Goal: Information Seeking & Learning: Understand process/instructions

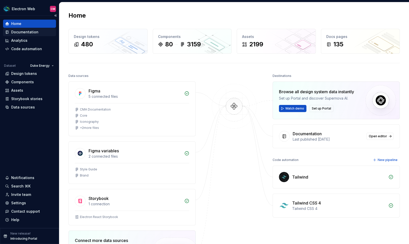
click at [25, 34] on div "Documentation" at bounding box center [24, 32] width 27 height 5
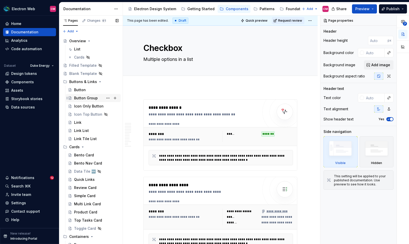
click at [93, 98] on div "Button Group" at bounding box center [86, 97] width 24 height 5
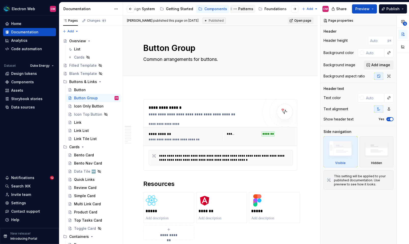
scroll to position [0, 23]
click at [266, 11] on div "Foundations" at bounding box center [274, 8] width 22 height 5
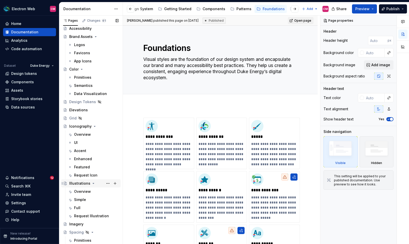
scroll to position [21, 0]
click at [91, 136] on div "Overview" at bounding box center [96, 134] width 45 height 7
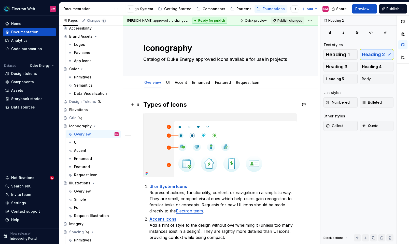
click at [198, 103] on h2 "Types of Icons" at bounding box center [220, 105] width 154 height 8
click at [180, 83] on link "Accent" at bounding box center [181, 82] width 12 height 4
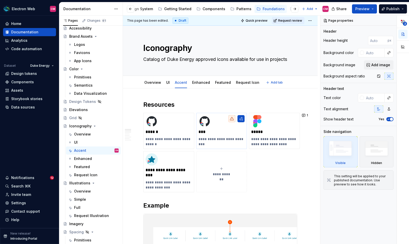
type textarea "*"
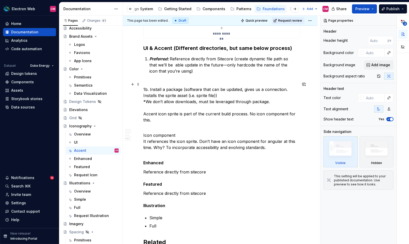
scroll to position [604, 0]
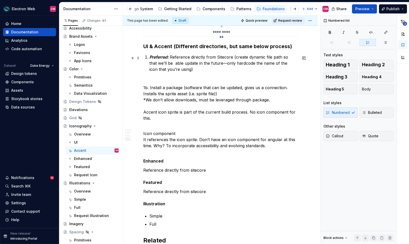
click at [166, 64] on p "Preferred: Reference directly from Sitecore (create dynamic file path so that w…" at bounding box center [223, 63] width 148 height 18
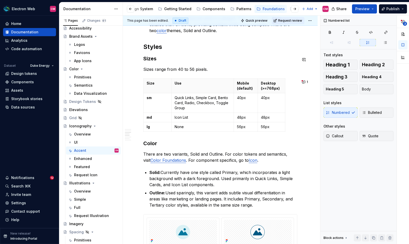
scroll to position [288, 0]
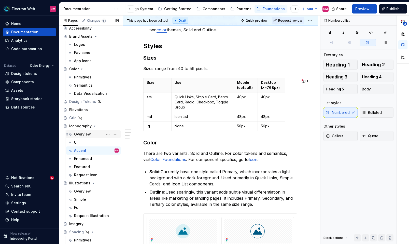
click at [89, 136] on div "Overview" at bounding box center [82, 134] width 17 height 5
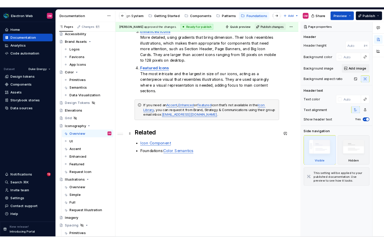
scroll to position [221, 0]
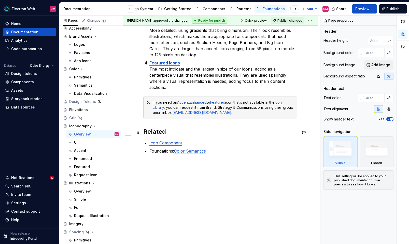
type textarea "*"
click at [144, 131] on h2 "Related" at bounding box center [220, 131] width 154 height 8
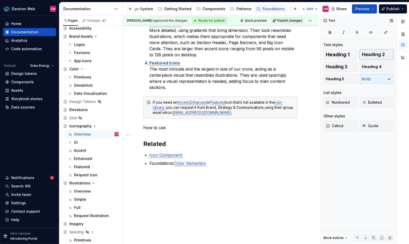
click at [366, 53] on span "Heading 2" at bounding box center [373, 54] width 23 height 5
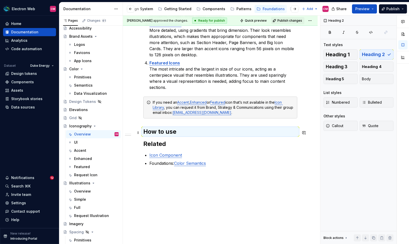
click at [177, 133] on h2 "How to use" at bounding box center [220, 131] width 154 height 8
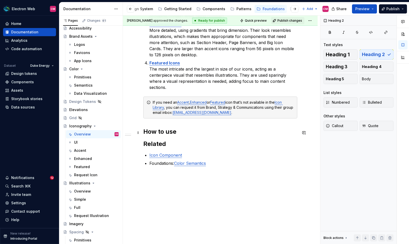
click at [177, 133] on h2 "How to use" at bounding box center [220, 131] width 154 height 8
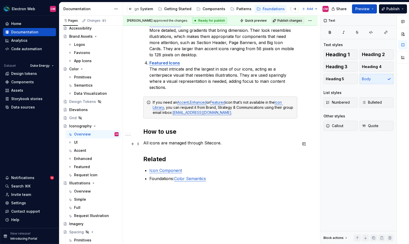
click at [210, 145] on p "All icons are managed through Sitecore." at bounding box center [220, 143] width 154 height 6
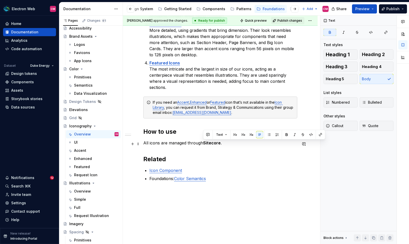
click at [229, 145] on p "All icons are managed through Sitecore ." at bounding box center [220, 143] width 154 height 6
click at [280, 139] on div "Types of Icons UI or System Icons Represent actions, functionality, content, or…" at bounding box center [220, 36] width 154 height 314
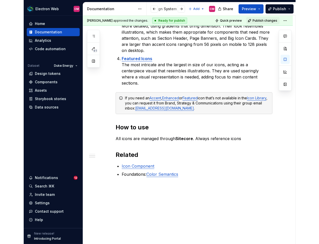
scroll to position [221, 0]
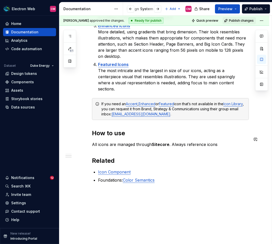
click at [222, 141] on p "All icons are managed through Sitecore . Always reference icons" at bounding box center [170, 144] width 157 height 6
click at [219, 141] on p "All icons are managed through Sitecore . Always reference icons" at bounding box center [170, 144] width 157 height 6
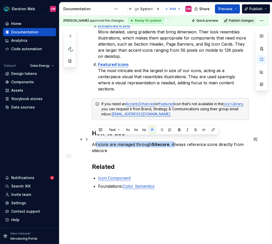
drag, startPoint x: 172, startPoint y: 139, endPoint x: 96, endPoint y: 140, distance: 76.6
click at [96, 141] on p "All icons are managed through Sitecore . Always reference icons directly from s…" at bounding box center [170, 147] width 157 height 12
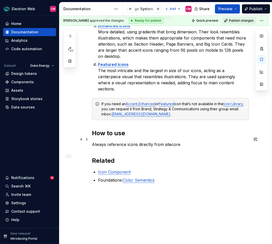
click at [164, 141] on p "Always reference icons directly from sitecore" at bounding box center [170, 144] width 157 height 6
click at [173, 141] on p "Always reference icons directly from Sitecore" at bounding box center [170, 144] width 157 height 6
click at [91, 136] on div "Types of Icons UI or System Icons Represent actions, functionality, content, or…" at bounding box center [164, 70] width 210 height 407
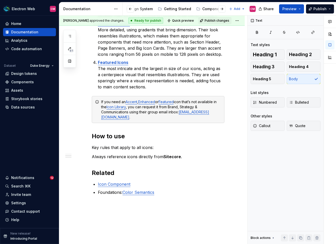
scroll to position [211, 0]
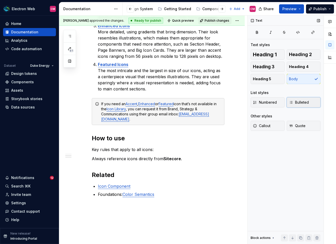
click at [306, 101] on span "Bulleted" at bounding box center [299, 102] width 20 height 5
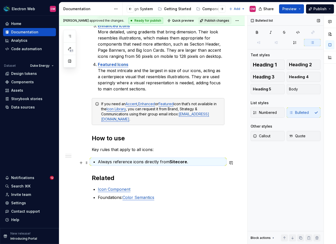
click at [197, 161] on p "Always reference icons directly from Sitecore ." at bounding box center [161, 162] width 127 height 6
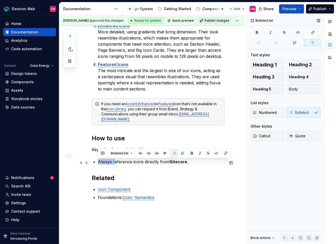
drag, startPoint x: 114, startPoint y: 163, endPoint x: 97, endPoint y: 163, distance: 17.1
click at [97, 163] on div "Types of Icons UI or System Icons Represent actions, functionality, content, or…" at bounding box center [158, 51] width 133 height 323
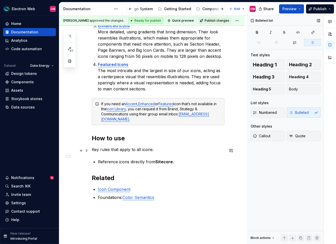
click at [151, 151] on p "Key rules that apply to all icons:" at bounding box center [158, 149] width 133 height 6
click at [177, 163] on p "Reference icons directly from Sitecore ." at bounding box center [161, 162] width 127 height 6
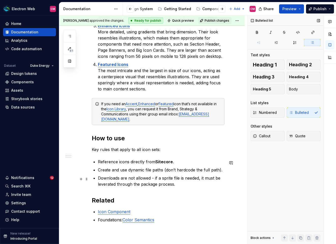
click at [112, 184] on p "Downloads are not allowed - if a sprite file is needed, it must be leverated th…" at bounding box center [161, 181] width 127 height 12
click at [182, 185] on p "Downloads are not allowed - if a sprite file is needed, it must be leveraged th…" at bounding box center [161, 181] width 127 height 12
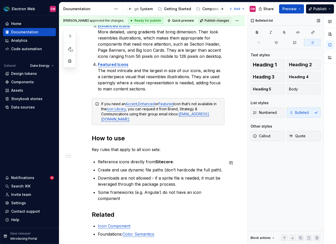
type textarea "*"
click at [98, 192] on p "Some frameworks (e.g. Angular) do not have an icon component at this time. This…" at bounding box center [161, 195] width 127 height 12
click at [192, 190] on p "Some frameworks (e.g. Angular) do not have an icon component at this time. This…" at bounding box center [161, 195] width 127 height 12
click at [98, 192] on p "Some frameworks (e.g. Angular) do not have an Icon component at this time. This…" at bounding box center [161, 195] width 127 height 12
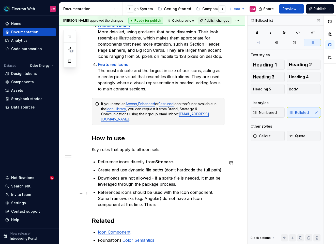
click at [134, 207] on p "Referenced icons should be used with the Icon component. Some frameworks (e.g. …" at bounding box center [161, 198] width 127 height 18
click at [211, 193] on p "Referenced icons should be used with the Icon component. Some frameworks (e.g. …" at bounding box center [161, 198] width 127 height 18
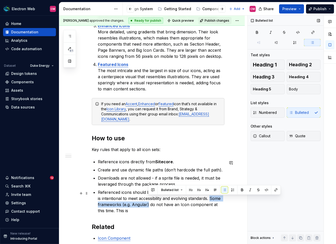
drag, startPoint x: 148, startPoint y: 206, endPoint x: 206, endPoint y: 198, distance: 59.1
click at [206, 198] on p "Referenced icons should be used with the Icon component. This is intentional to…" at bounding box center [161, 201] width 127 height 24
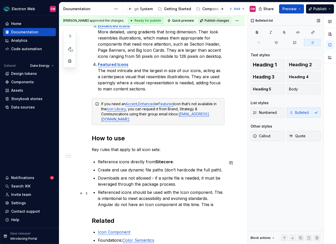
click at [102, 204] on p "Referenced icons should be used with the Icon component. This is intentional to…" at bounding box center [161, 198] width 127 height 18
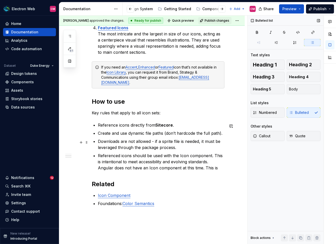
scroll to position [258, 0]
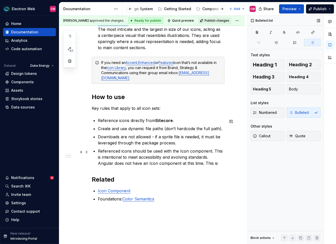
click at [181, 152] on p "Referenced icons should be used with the Icon component. This is intentional to…" at bounding box center [161, 157] width 127 height 18
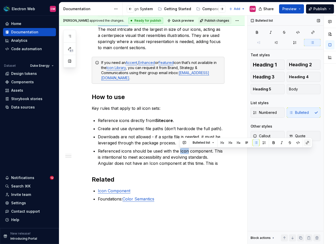
click at [305, 143] on button "button" at bounding box center [307, 142] width 7 height 7
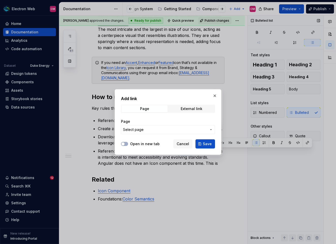
click at [173, 131] on span "Select page" at bounding box center [165, 129] width 84 height 5
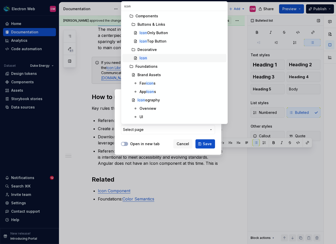
type input "icon"
click at [152, 58] on div "Icon" at bounding box center [182, 57] width 85 height 5
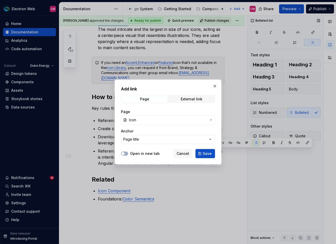
click at [127, 151] on div at bounding box center [124, 153] width 7 height 5
click at [126, 154] on button "Open in new tab" at bounding box center [124, 153] width 7 height 4
click at [207, 152] on span "Save" at bounding box center [207, 153] width 9 height 5
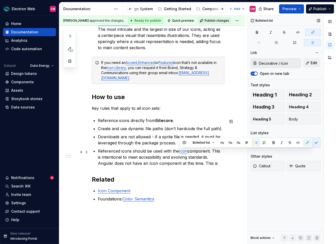
click at [206, 154] on p "Referenced icons should be used with the Icon component. This is intentional to…" at bounding box center [161, 157] width 127 height 18
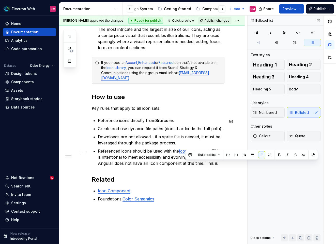
drag, startPoint x: 202, startPoint y: 163, endPoint x: 185, endPoint y: 162, distance: 16.8
click at [185, 162] on p "Referenced icons should be used with the Icon component. This is intentional to…" at bounding box center [161, 157] width 127 height 18
click at [167, 129] on p "Create and use dynamic file paths (don’t hardcode the full path)." at bounding box center [161, 128] width 127 height 6
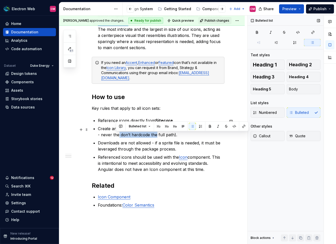
drag, startPoint x: 152, startPoint y: 135, endPoint x: 116, endPoint y: 135, distance: 36.9
click at [116, 135] on p "Create and use dynamic file paths (only hardcode the icon name - never the don’…" at bounding box center [161, 131] width 127 height 12
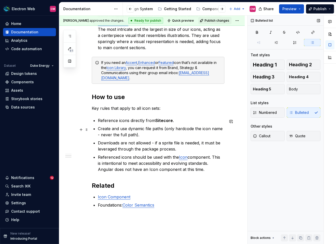
click at [133, 136] on p "Create and use dynamic file paths (only hardcode the icon name - never the full…" at bounding box center [161, 131] width 127 height 12
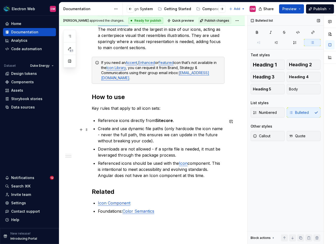
click at [123, 130] on p "Create and use dynamic file paths (only hardcode the icon name - never the full…" at bounding box center [161, 134] width 127 height 18
click at [168, 130] on p "Create and use dynamic file paths (only hardcode the icon name - never the full…" at bounding box center [161, 134] width 127 height 18
click at [157, 139] on p "Create and use dynamic file paths. Only hardcode the icon name - never the full…" at bounding box center [161, 134] width 127 height 18
click at [134, 135] on p "Create and use dynamic file paths. Only hardcode the icon name - never the full…" at bounding box center [161, 134] width 127 height 18
click at [145, 137] on p "Create and use dynamic file paths. Only hardcode the icon name - never the full…" at bounding box center [161, 134] width 127 height 18
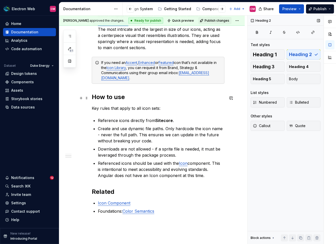
click at [119, 98] on h2 "How to use" at bounding box center [158, 97] width 133 height 8
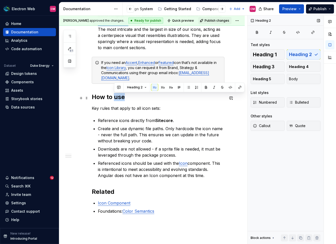
click at [119, 98] on h2 "How to use" at bounding box center [158, 97] width 133 height 8
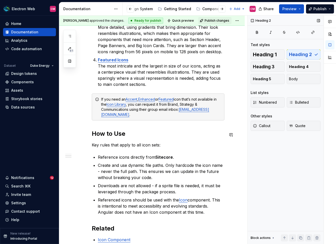
scroll to position [271, 0]
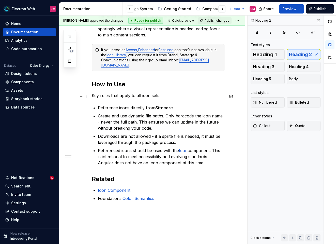
click at [133, 96] on p "Key rules that apply to all icon sets:" at bounding box center [158, 95] width 133 height 6
click at [225, 117] on p "Create and use dynamic file paths. Only hardcode the icon name - never the full…" at bounding box center [161, 122] width 127 height 18
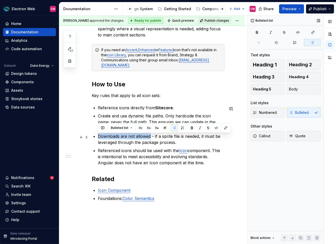
drag, startPoint x: 149, startPoint y: 135, endPoint x: 94, endPoint y: 135, distance: 55.0
click at [94, 135] on div "Types of Icons UI or System Icons Represent actions, functionality, content, or…" at bounding box center [158, 25] width 133 height 378
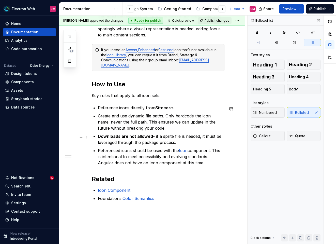
click at [127, 141] on p "Downloads are not allowed - if a sprite file is needed, it must be leveraged th…" at bounding box center [161, 139] width 127 height 12
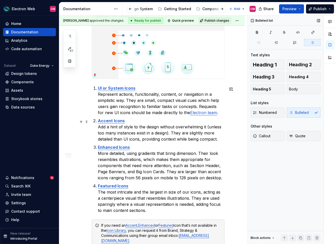
scroll to position [98, 0]
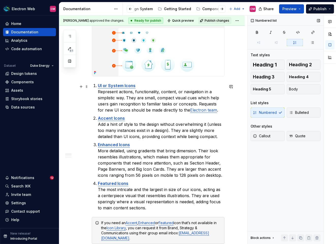
click at [218, 111] on p "UI or System Icons Represent actions, functionality, content, or navigation in …" at bounding box center [161, 97] width 127 height 31
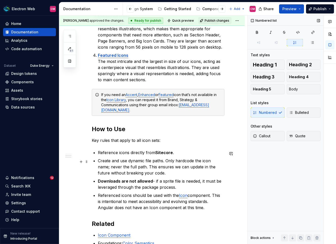
scroll to position [262, 0]
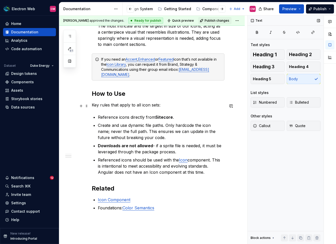
click at [163, 105] on p "Key rules that apply to all icon sets:" at bounding box center [158, 105] width 133 height 6
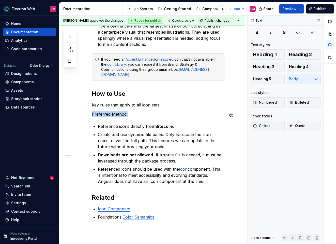
drag, startPoint x: 129, startPoint y: 115, endPoint x: 73, endPoint y: 115, distance: 56.2
click at [73, 115] on div "Types of Icons UI or System Icons Represent actions, functionality, content, or…" at bounding box center [152, 72] width 186 height 478
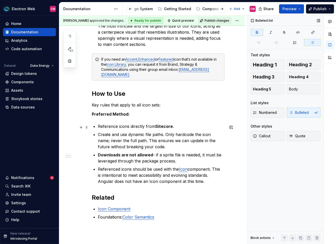
click at [164, 129] on strong "Sitecore" at bounding box center [164, 126] width 18 height 5
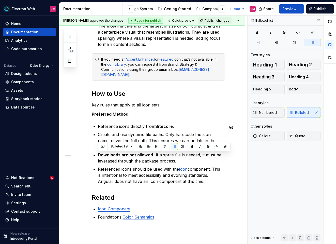
drag, startPoint x: 180, startPoint y: 160, endPoint x: 97, endPoint y: 155, distance: 83.1
click at [97, 155] on div "Types of Icons UI or System Icons Represent actions, functionality, content, or…" at bounding box center [158, 38] width 133 height 387
click at [196, 180] on p "Referenced icons should be used with the Icon component. This is intentional to…" at bounding box center [161, 175] width 127 height 18
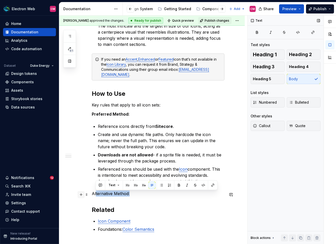
drag, startPoint x: 137, startPoint y: 194, endPoint x: 84, endPoint y: 194, distance: 53.2
click at [92, 194] on div "Types of Icons UI or System Icons Represent actions, functionality, content, or…" at bounding box center [158, 47] width 133 height 405
click at [115, 198] on div "Types of Icons UI or System Icons Represent actions, functionality, content, or…" at bounding box center [158, 44] width 133 height 399
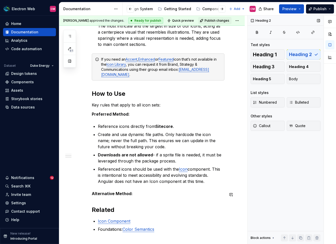
click at [140, 191] on p "Alternative Method:" at bounding box center [158, 193] width 133 height 6
click at [129, 136] on p "Create and use dynamic file paths. Only hardcode the icon name; never the full …" at bounding box center [161, 140] width 127 height 18
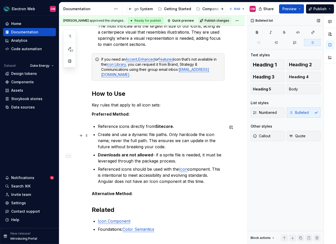
click at [166, 135] on p "Create and use a dynamic file paths. Only hardcode the icon name; never the ful…" at bounding box center [161, 140] width 127 height 18
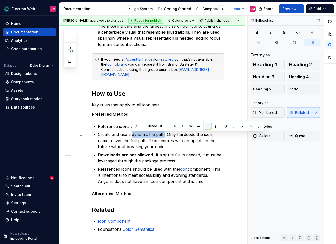
drag, startPoint x: 164, startPoint y: 135, endPoint x: 132, endPoint y: 134, distance: 32.1
click at [132, 134] on p "Create and use a dynamic file path. Only hardcode the icon name; never the full…" at bounding box center [161, 140] width 127 height 18
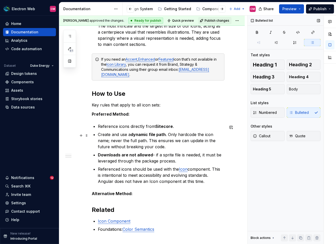
click at [138, 142] on p "Create and use a dynamic file path . Only hardcode the icon name; never the ful…" at bounding box center [161, 140] width 127 height 18
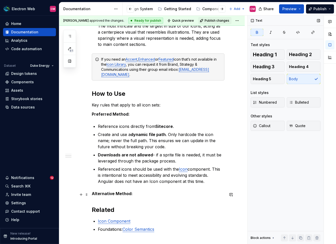
click at [141, 194] on p "Alternative Method:" at bounding box center [158, 193] width 133 height 6
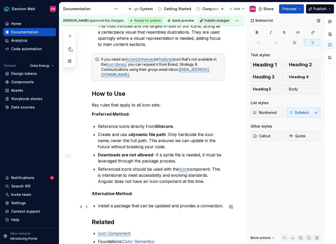
click at [187, 208] on p "Install a package that can be updated and provdes a connection." at bounding box center [161, 206] width 127 height 6
click at [225, 206] on p "Install a package that can be updated and provides a connection." at bounding box center [161, 206] width 127 height 6
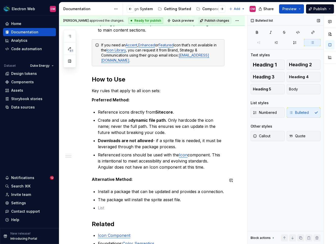
scroll to position [278, 0]
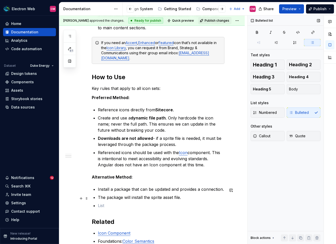
click at [167, 200] on p "The package will install the sprite asset file." at bounding box center [161, 197] width 127 height 6
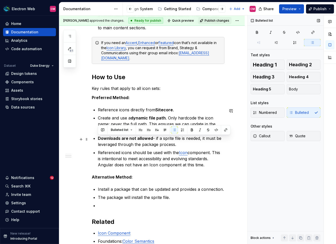
drag, startPoint x: 178, startPoint y: 145, endPoint x: 98, endPoint y: 139, distance: 79.7
click at [98, 139] on p "Downloads are not allowed - if a sprite file is needed, it must be leveraged th…" at bounding box center [161, 141] width 127 height 12
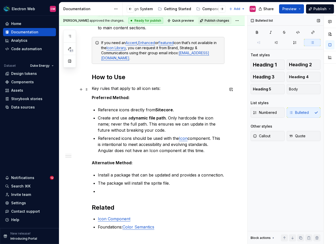
click at [159, 87] on p "Key rules that apply to all icon sets:" at bounding box center [158, 88] width 133 height 6
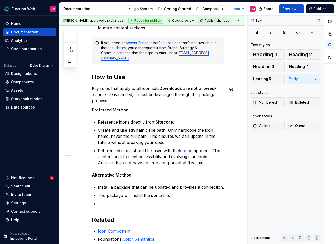
click at [160, 87] on strong "Downloads are not allowed" at bounding box center [187, 88] width 55 height 5
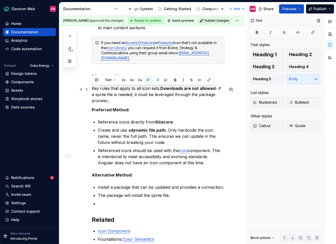
drag, startPoint x: 161, startPoint y: 88, endPoint x: 91, endPoint y: 88, distance: 69.5
click at [91, 88] on div "Types of Icons UI or System Icons Represent actions, functionality, content, or…" at bounding box center [152, 74] width 186 height 517
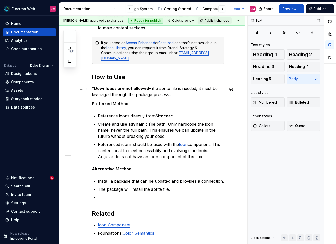
click at [172, 95] on p "* Downloads are not allowed - if a sprite file is needed, it must be leveraged …" at bounding box center [158, 91] width 133 height 12
click at [93, 167] on strong "Alternative Method:" at bounding box center [112, 168] width 41 height 5
click at [165, 168] on strong "Install a Package (Alternative Method:" at bounding box center [131, 168] width 78 height 5
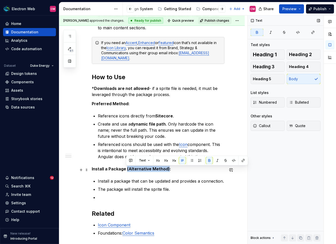
drag, startPoint x: 168, startPoint y: 169, endPoint x: 127, endPoint y: 168, distance: 40.7
click at [127, 168] on strong "Install a Package (Alternative Method):" at bounding box center [131, 168] width 79 height 5
click at [136, 122] on p "Create and use a dynamic file path . Only hardcode the icon name; never the ful…" at bounding box center [161, 130] width 127 height 18
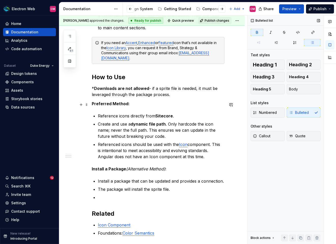
click at [93, 103] on strong "Preferred Method:" at bounding box center [111, 103] width 38 height 5
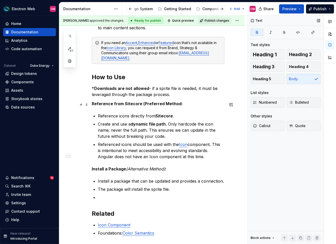
click at [177, 102] on strong "Reference from Sitecore (Preferred Method:" at bounding box center [137, 103] width 91 height 5
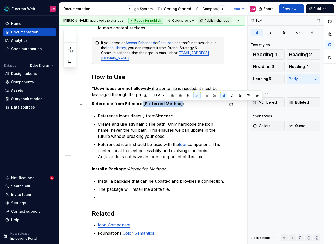
drag, startPoint x: 179, startPoint y: 104, endPoint x: 140, endPoint y: 104, distance: 38.7
click at [140, 104] on strong "Reference from Sitecore (Preferred Method):" at bounding box center [138, 103] width 93 height 5
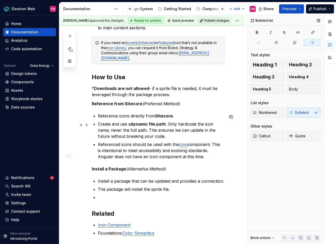
click at [154, 132] on p "Create and use a dynamic file path . Only hardcode the icon name; never the ful…" at bounding box center [161, 130] width 127 height 18
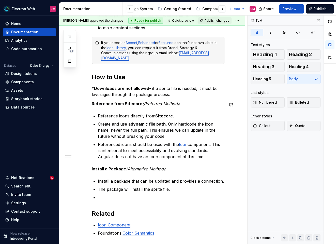
click at [129, 100] on div "Types of Icons UI or System Icons Represent actions, functionality, content, or…" at bounding box center [158, 38] width 133 height 420
click at [129, 103] on strong "Reference from Sitecore" at bounding box center [117, 103] width 51 height 5
click at [131, 89] on strong "Downloads are not allowed" at bounding box center [121, 88] width 55 height 5
click at [92, 105] on strong "Reference from Sitecore" at bounding box center [117, 103] width 51 height 5
click at [120, 79] on h2 "How to Use" at bounding box center [158, 77] width 133 height 8
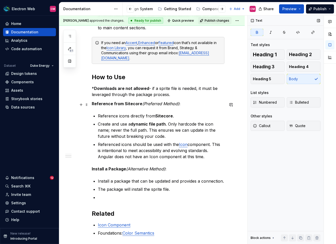
click at [108, 105] on strong "Reference from Sitecore" at bounding box center [117, 103] width 51 height 5
click at [271, 67] on span "Heading 3" at bounding box center [264, 66] width 22 height 5
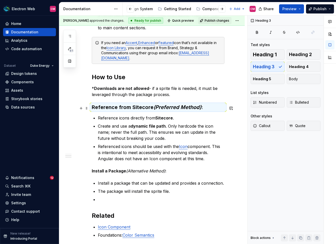
click at [180, 108] on em "(Preferred Method)" at bounding box center [178, 107] width 48 height 6
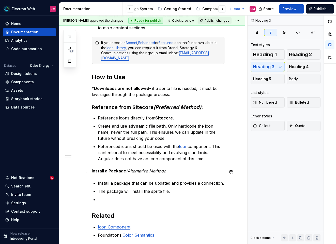
click at [155, 167] on div "Types of Icons UI or System Icons Represent actions, functionality, content, or…" at bounding box center [158, 39] width 133 height 422
click at [268, 68] on span "Heading 3" at bounding box center [264, 66] width 22 height 5
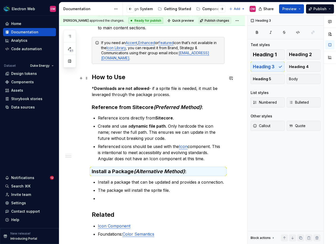
click at [108, 77] on h2 "How to Use" at bounding box center [158, 77] width 133 height 8
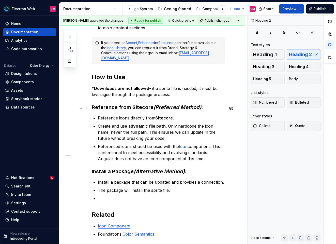
click at [139, 109] on strong "Reference from Sitecore" at bounding box center [123, 107] width 62 height 6
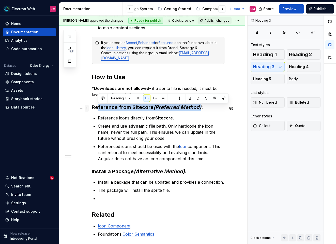
drag, startPoint x: 201, startPoint y: 108, endPoint x: 86, endPoint y: 108, distance: 115.0
click at [92, 108] on div "Types of Icons UI or System Icons Represent actions, functionality, content, or…" at bounding box center [158, 41] width 133 height 427
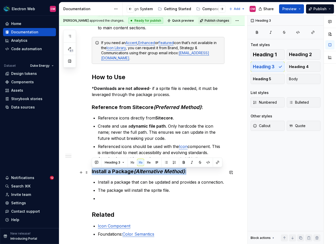
drag, startPoint x: 189, startPoint y: 170, endPoint x: 92, endPoint y: 170, distance: 97.2
click at [92, 170] on div "Types of Icons UI or System Icons Represent actions, functionality, content, or…" at bounding box center [152, 72] width 186 height 512
click at [183, 162] on button "button" at bounding box center [183, 162] width 7 height 7
click at [184, 161] on button "button" at bounding box center [183, 162] width 7 height 7
click at [201, 173] on h3 "Install a Package (Alternative Method) :" at bounding box center [158, 171] width 133 height 7
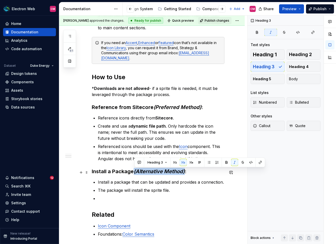
drag, startPoint x: 187, startPoint y: 170, endPoint x: 134, endPoint y: 169, distance: 52.4
click at [134, 169] on h3 "Install a Package (Alternative Method) :" at bounding box center [158, 171] width 133 height 7
click at [149, 177] on div "Types of Icons UI or System Icons Represent actions, functionality, content, or…" at bounding box center [158, 38] width 133 height 421
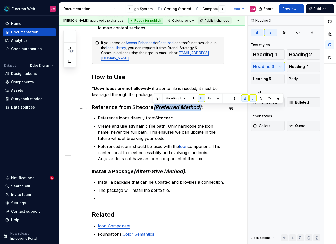
drag, startPoint x: 201, startPoint y: 107, endPoint x: 154, endPoint y: 107, distance: 47.1
click at [154, 107] on strong "Reference from Sitecore (Preferred Method) :" at bounding box center [147, 107] width 111 height 6
click at [191, 167] on div "Types of Icons UI or System Icons Represent actions, functionality, content, or…" at bounding box center [158, 38] width 133 height 421
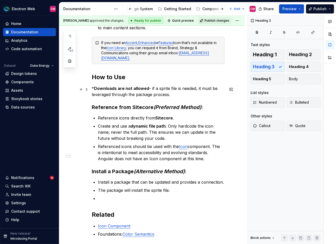
type textarea "*"
click at [137, 198] on p at bounding box center [161, 198] width 127 height 6
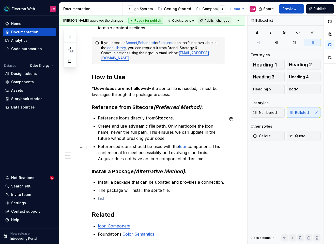
click at [210, 160] on p "Referenced icons should be used with the Icon component. This is intentional to…" at bounding box center [161, 152] width 127 height 18
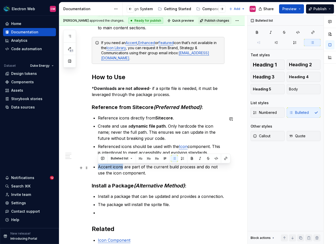
drag, startPoint x: 122, startPoint y: 167, endPoint x: 98, endPoint y: 166, distance: 23.4
click at [98, 166] on p "Accent icons are part of the current build process and do not use the icon comp…" at bounding box center [161, 170] width 127 height 12
click at [223, 158] on button "button" at bounding box center [225, 158] width 7 height 7
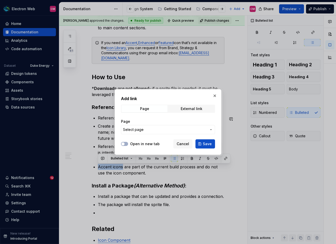
click at [176, 129] on span "Select page" at bounding box center [165, 129] width 84 height 5
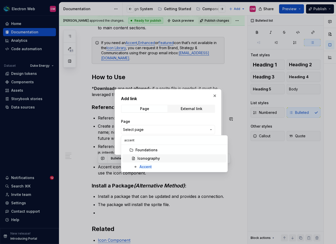
type input "accent"
click at [173, 162] on span "Iconography" at bounding box center [174, 158] width 104 height 8
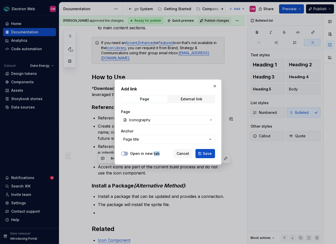
click at [173, 162] on div "Add link Page External link Page Iconography Anchor Page title Open in new tab …" at bounding box center [168, 121] width 107 height 85
click at [159, 121] on span "Iconography" at bounding box center [168, 119] width 78 height 5
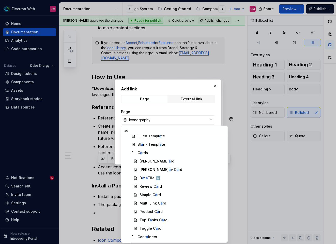
scroll to position [0, 0]
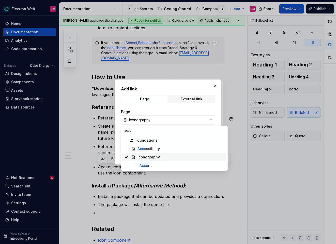
type input "acce"
click at [152, 164] on div "Acce nt" at bounding box center [146, 165] width 12 height 5
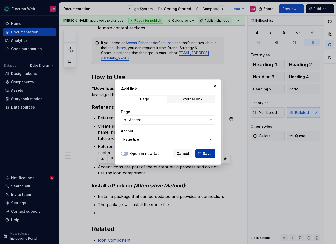
click at [205, 154] on span "Save" at bounding box center [207, 153] width 9 height 5
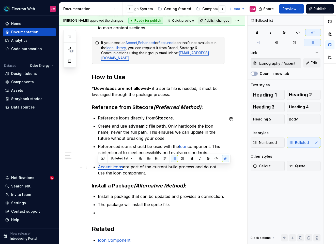
click at [190, 173] on p "Accent icons are part of the current build process and do not use the icon comp…" at bounding box center [161, 170] width 127 height 12
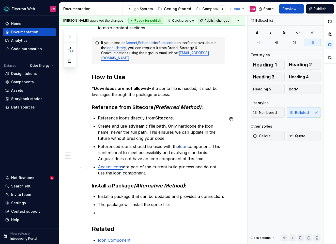
click at [106, 174] on p "Accent icons are part of the current build process and do not use the icon comp…" at bounding box center [161, 170] width 127 height 12
click at [135, 172] on p "Accent icons are part of the current build process and do not use the Icon comp…" at bounding box center [161, 170] width 127 height 12
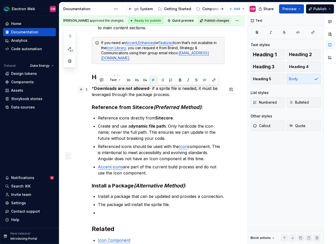
drag, startPoint x: 176, startPoint y: 94, endPoint x: 84, endPoint y: 89, distance: 91.5
click at [92, 89] on div "Types of Icons UI or System Icons Represent actions, functionality, content, or…" at bounding box center [158, 48] width 133 height 441
click at [271, 129] on button "Callout" at bounding box center [268, 126] width 34 height 10
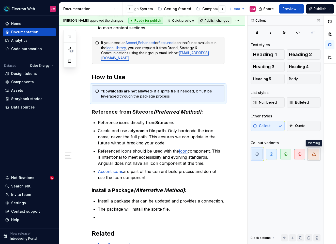
click at [311, 152] on span "button" at bounding box center [314, 154] width 11 height 11
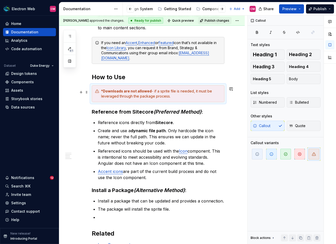
click at [140, 96] on div "* Downloads are not allowed - if a sprite file is needed, it must be leveraged …" at bounding box center [161, 94] width 120 height 10
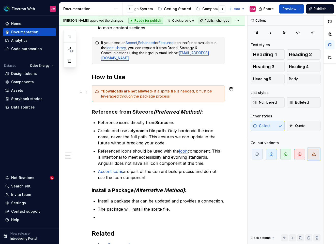
click at [104, 92] on strong "Downloads are not allowed" at bounding box center [127, 91] width 49 height 4
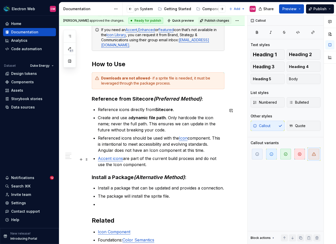
scroll to position [294, 0]
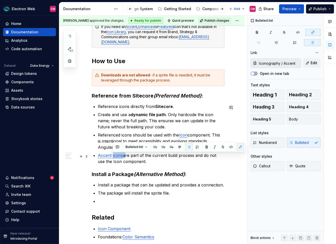
drag, startPoint x: 124, startPoint y: 157, endPoint x: 113, endPoint y: 156, distance: 11.2
click at [113, 156] on p "Accent icons are part of the current build process and do not use the Icon comp…" at bounding box center [161, 158] width 127 height 12
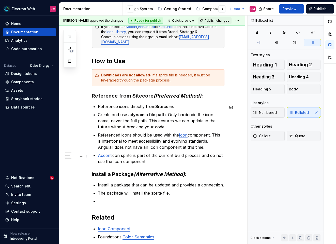
click at [98, 156] on link "Accent" at bounding box center [105, 155] width 14 height 5
click at [160, 162] on p "The Accent icon sprite is part of the current build process and do not use the …" at bounding box center [161, 158] width 127 height 12
click at [220, 155] on p "The Accent icon sprite is part of the current build process and do not use the …" at bounding box center [161, 158] width 127 height 12
click at [183, 161] on p "The Accent icon sprite is part of the current build process and does not use th…" at bounding box center [161, 158] width 127 height 12
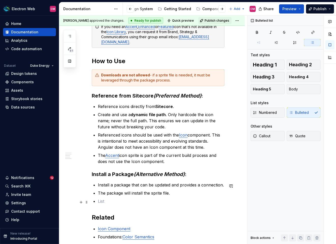
click at [121, 199] on p at bounding box center [161, 201] width 127 height 6
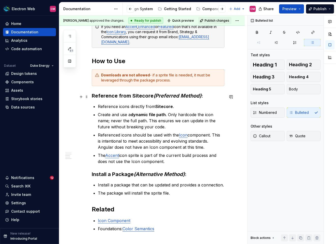
click at [205, 95] on h3 "Reference from Sitecore (Preferred Method) :" at bounding box center [158, 95] width 133 height 7
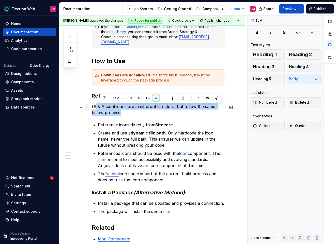
drag, startPoint x: 111, startPoint y: 112, endPoint x: 85, endPoint y: 106, distance: 27.2
click at [92, 106] on div "Types of Icons UI or System Icons Represent actions, functionality, content, or…" at bounding box center [158, 40] width 133 height 456
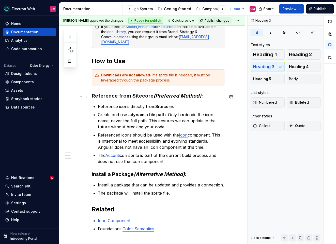
click at [94, 96] on strong "Reference from Sitecore (Preferred Method) :" at bounding box center [147, 96] width 111 height 6
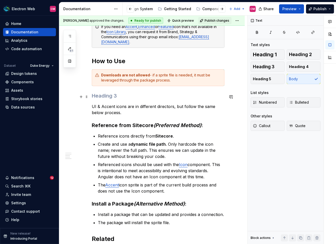
click at [95, 97] on h3 at bounding box center [158, 95] width 133 height 7
click at [87, 96] on span at bounding box center [87, 96] width 4 height 7
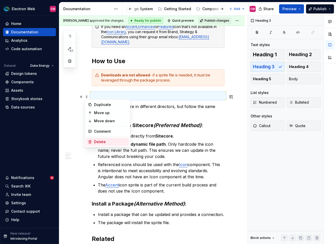
click at [101, 145] on div "Delete" at bounding box center [107, 142] width 43 height 8
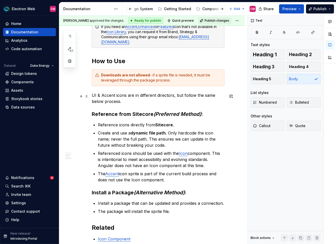
click at [171, 95] on p "UI & Accent icons are in different directors, but follow the same below process." at bounding box center [158, 98] width 133 height 12
click at [162, 100] on p "UI & Accent icons are in different directories, but follow the same below proce…" at bounding box center [158, 98] width 133 height 12
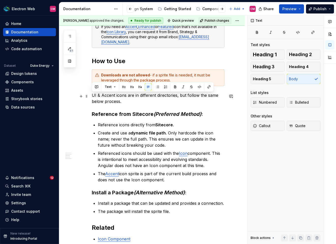
drag, startPoint x: 125, startPoint y: 101, endPoint x: 90, endPoint y: 95, distance: 35.6
click at [90, 95] on div "Types of Icons UI or System Icons Represent actions, functionality, content, or…" at bounding box center [152, 70] width 186 height 541
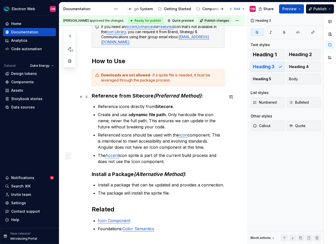
click at [203, 95] on h3 "Reference from Sitecore (Preferred Method) :" at bounding box center [158, 95] width 133 height 7
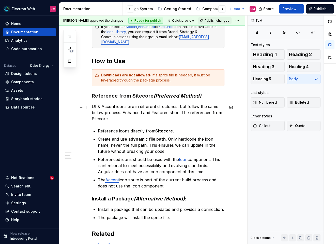
click at [183, 113] on p "UI & Accent icons are in different directories, but follow the same below proce…" at bounding box center [158, 112] width 133 height 18
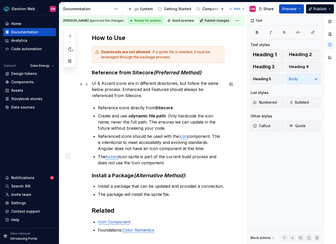
scroll to position [319, 0]
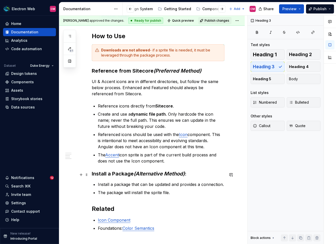
click at [193, 174] on h3 "Install a Package (Alternative Method) :" at bounding box center [158, 173] width 133 height 7
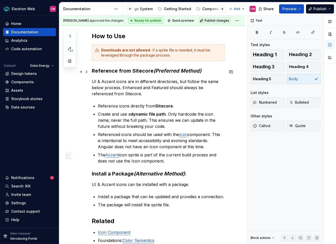
click at [92, 70] on strong "Reference from Sitecore (Preferred Method)" at bounding box center [147, 71] width 110 height 6
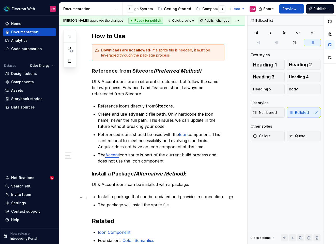
click at [222, 197] on p "Install a package that can be updated and provides a connection." at bounding box center [161, 196] width 127 height 6
type textarea "*"
